Goal: Check status: Check status

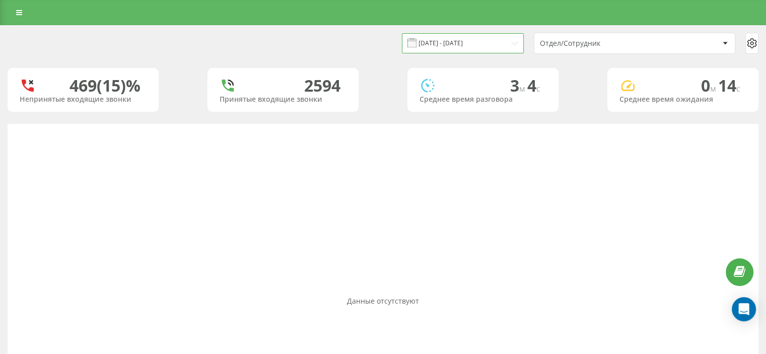
click at [450, 40] on input "[DATE] - [DATE]" at bounding box center [463, 43] width 122 height 20
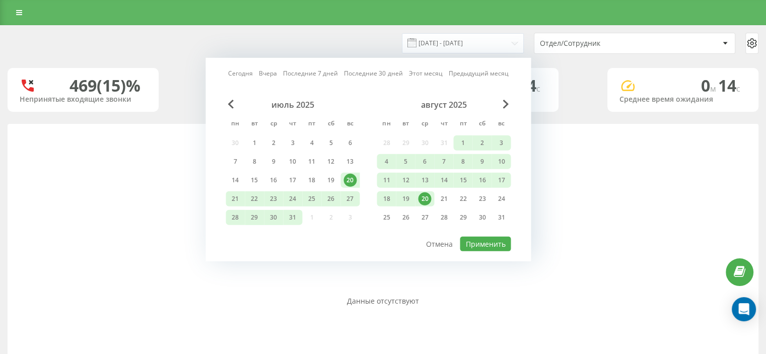
click at [264, 73] on link "Вчера" at bounding box center [268, 73] width 18 height 10
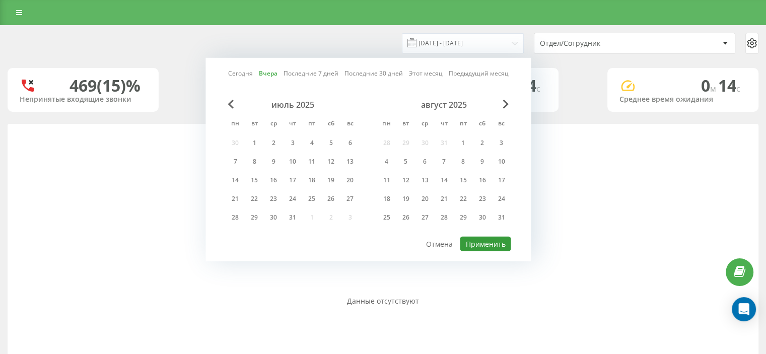
click at [492, 237] on button "Применить" at bounding box center [485, 244] width 51 height 15
type input "[DATE] - [DATE]"
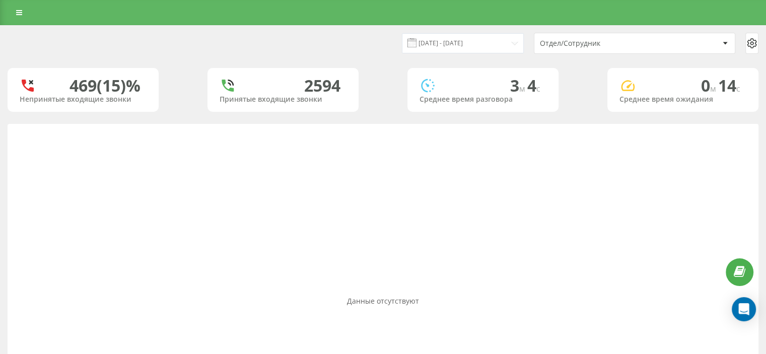
click at [597, 43] on div "Отдел/Сотрудник" at bounding box center [600, 43] width 120 height 9
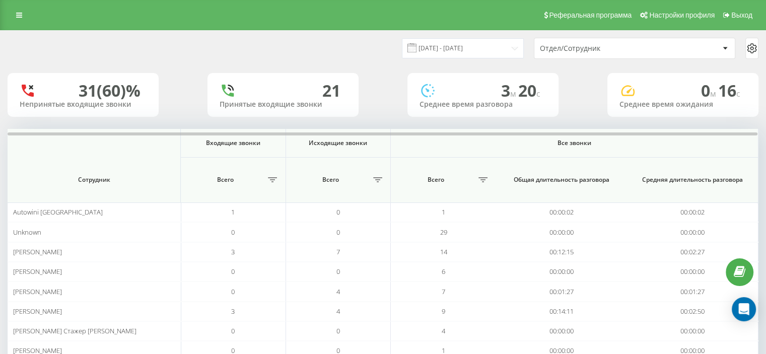
click at [585, 42] on div "Отдел/Сотрудник" at bounding box center [634, 48] width 200 height 20
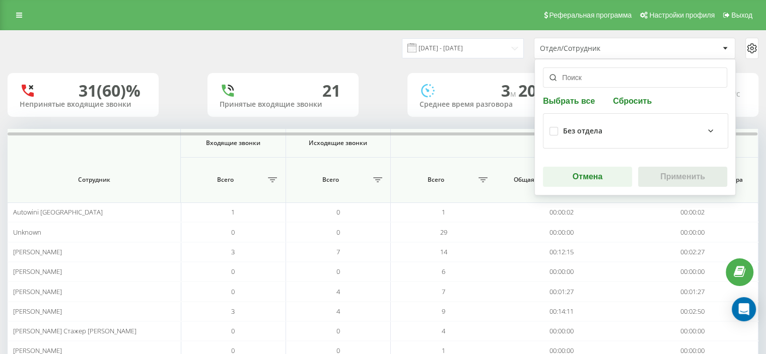
click at [597, 86] on input "text" at bounding box center [635, 77] width 184 height 20
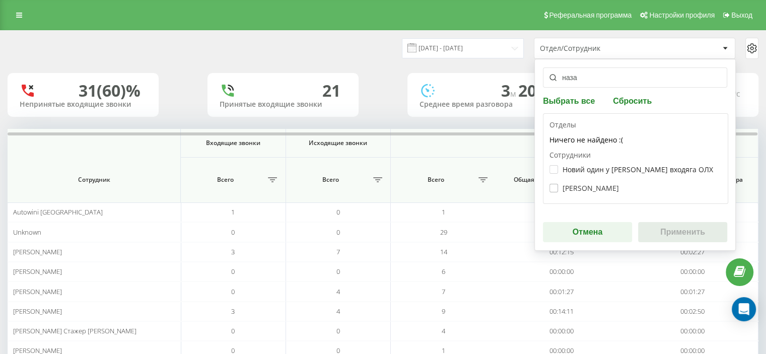
type input "наза"
click at [575, 188] on label "Назар МЕДЖИК" at bounding box center [583, 188] width 69 height 9
checkbox input "true"
click at [709, 225] on button "Применить" at bounding box center [682, 232] width 89 height 20
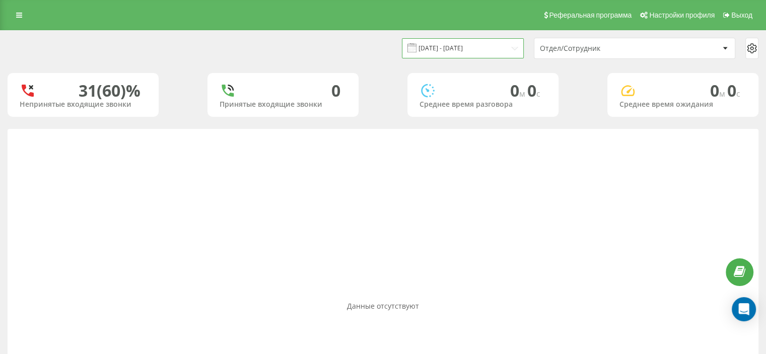
drag, startPoint x: 485, startPoint y: 40, endPoint x: 482, endPoint y: 46, distance: 6.3
click at [484, 41] on input "[DATE] - [DATE]" at bounding box center [463, 48] width 122 height 20
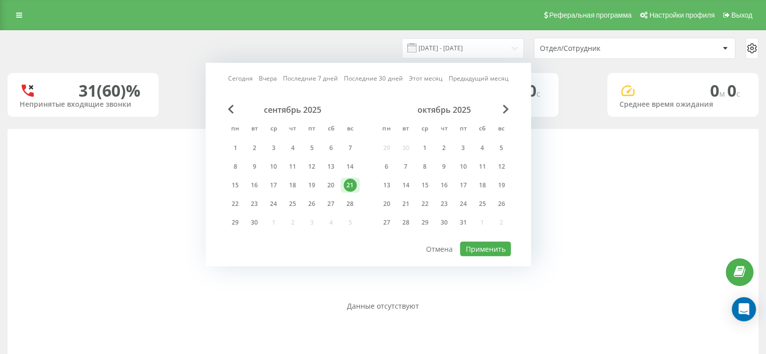
click at [246, 80] on link "Сегодня" at bounding box center [240, 78] width 25 height 10
click at [471, 248] on button "Применить" at bounding box center [485, 249] width 51 height 15
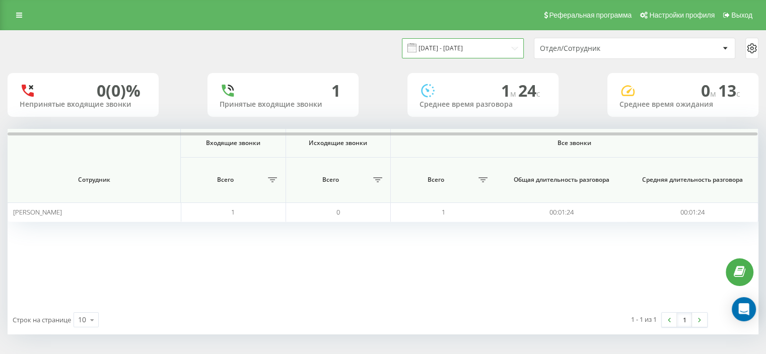
click at [465, 56] on input "22.09.2025 - 22.09.2025" at bounding box center [463, 48] width 122 height 20
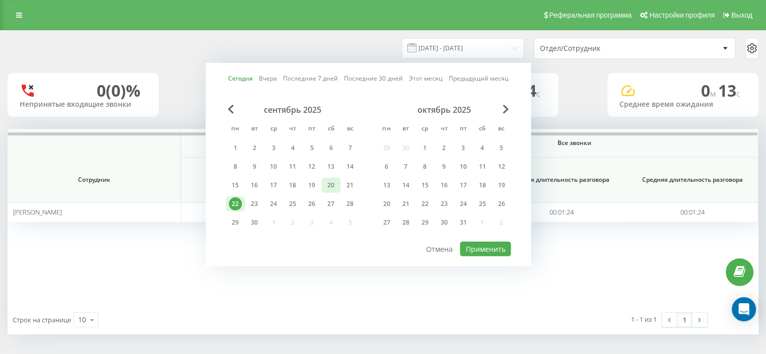
click at [327, 185] on div "20" at bounding box center [330, 185] width 13 height 13
click at [492, 245] on button "Применить" at bounding box center [485, 249] width 51 height 15
type input "20.09.2025 - 20.09.2025"
